Goal: Manage account settings

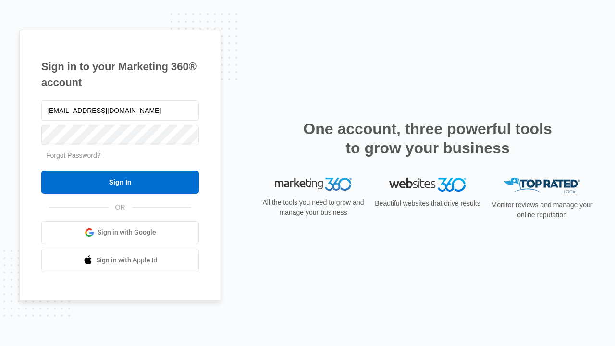
type input "[EMAIL_ADDRESS][DOMAIN_NAME]"
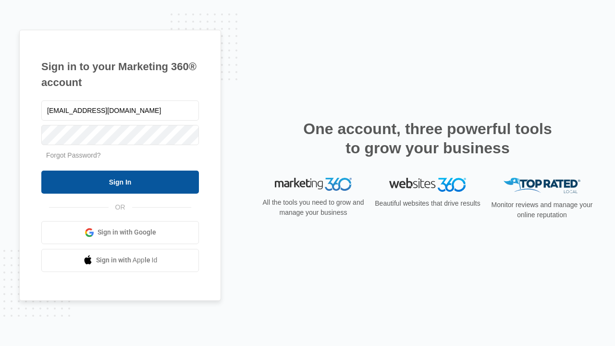
click at [120, 182] on input "Sign In" at bounding box center [120, 182] width 158 height 23
